Goal: Subscribe to service/newsletter

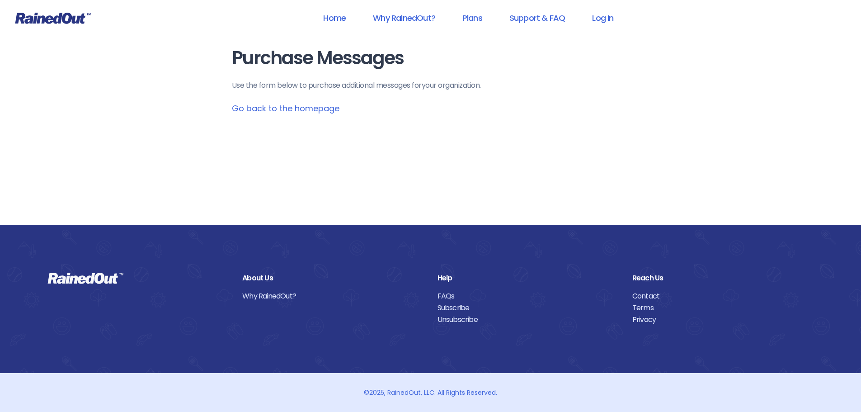
click at [307, 105] on link "Go back to the homepage" at bounding box center [286, 108] width 108 height 11
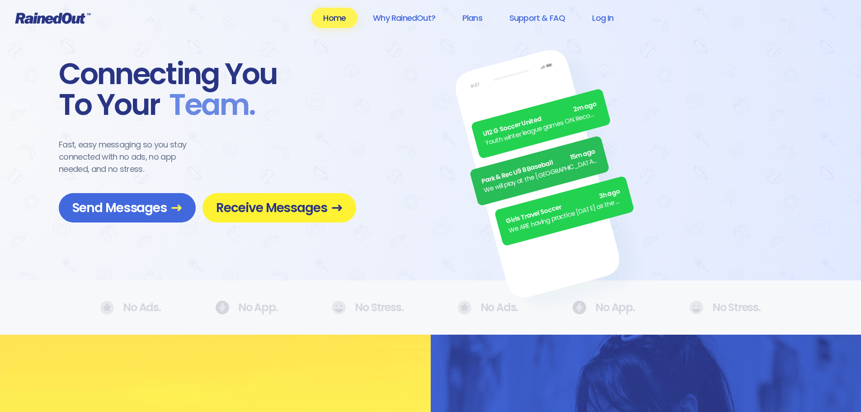
click at [276, 210] on span "Receive Messages" at bounding box center [279, 208] width 127 height 16
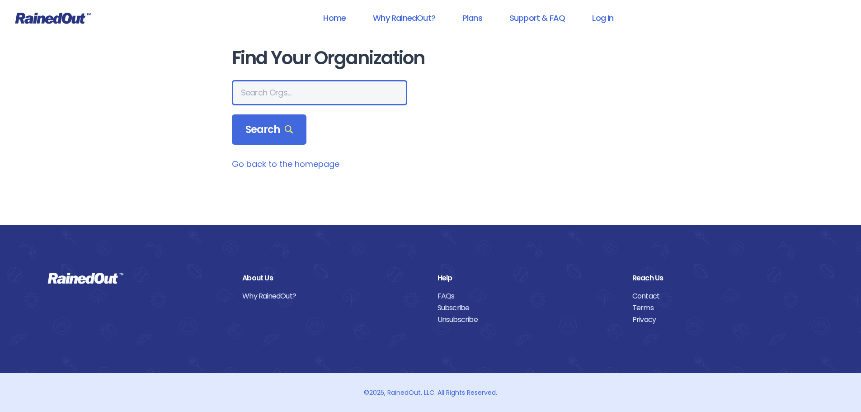
click at [300, 89] on input "text" at bounding box center [319, 92] width 175 height 25
type input "Rye Youth Soccer"
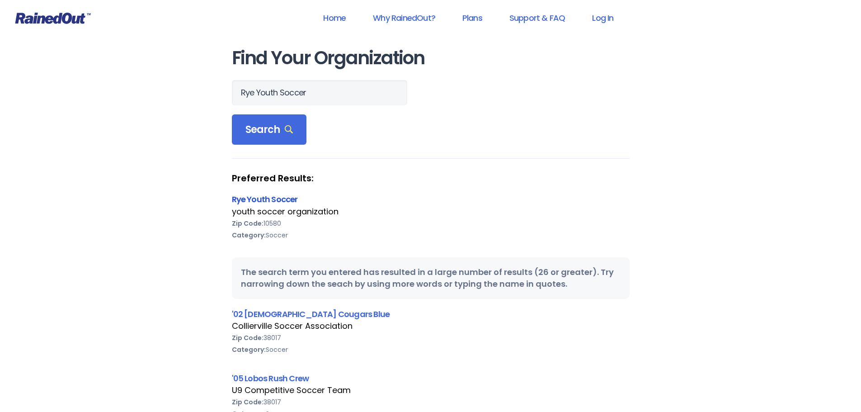
click at [267, 197] on link "Rye Youth Soccer" at bounding box center [265, 198] width 66 height 11
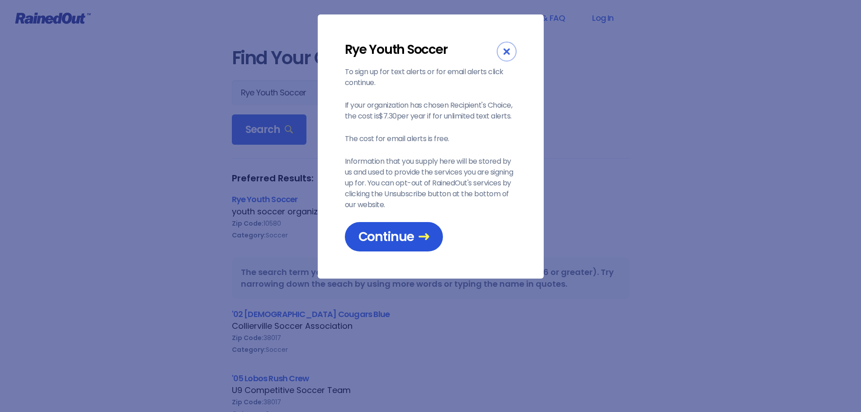
click at [402, 244] on span "Continue" at bounding box center [393, 237] width 71 height 16
click at [414, 238] on span "Continue" at bounding box center [393, 237] width 71 height 16
